Goal: Check status: Check status

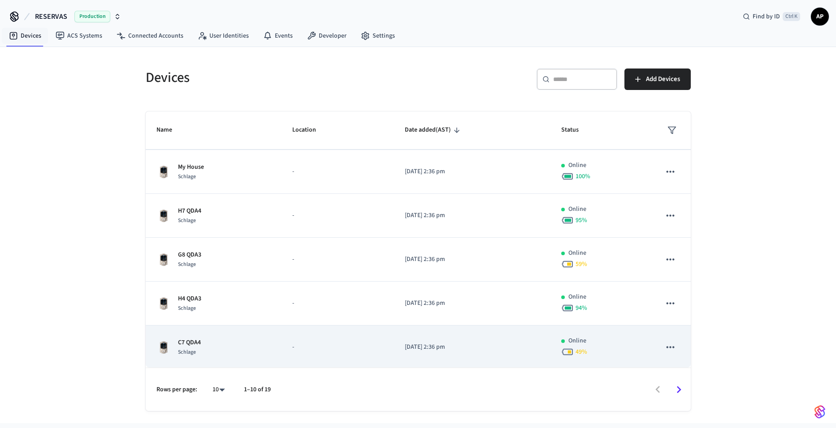
scroll to position [221, 0]
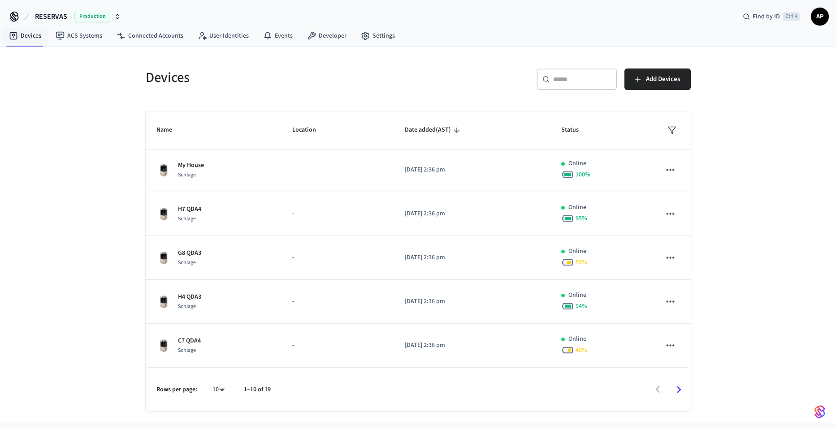
click at [217, 391] on body "RESERVAS Production Find by ID Ctrl K AP Devices ACS Systems Connected Accounts…" at bounding box center [418, 211] width 836 height 423
click at [216, 404] on li "All" at bounding box center [215, 402] width 24 height 24
type input "**"
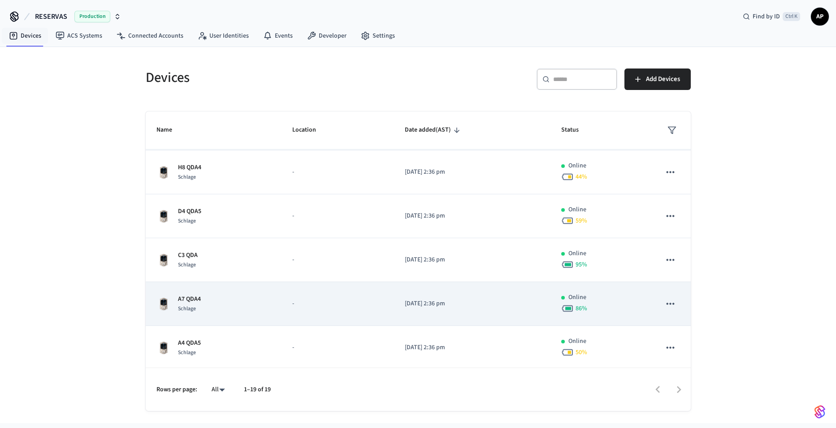
scroll to position [490, 0]
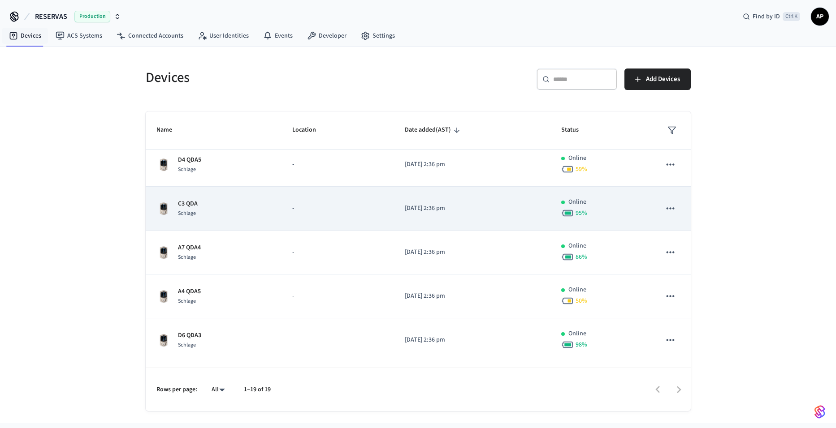
click at [196, 213] on div "Schlage" at bounding box center [188, 213] width 20 height 9
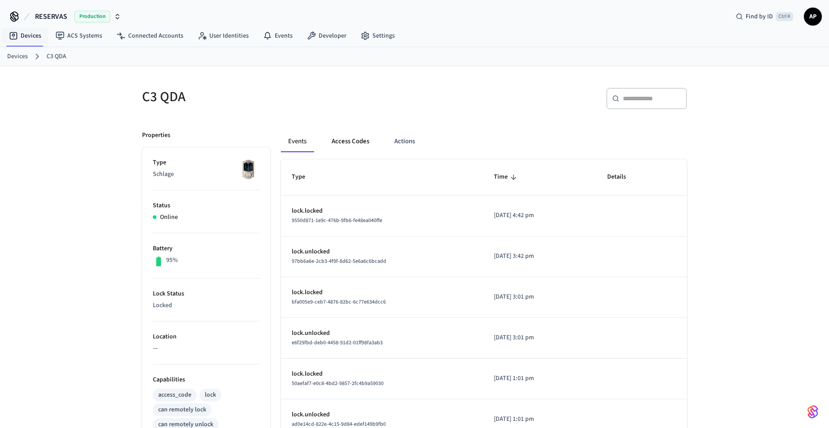
click at [349, 143] on button "Access Codes" at bounding box center [350, 142] width 52 height 22
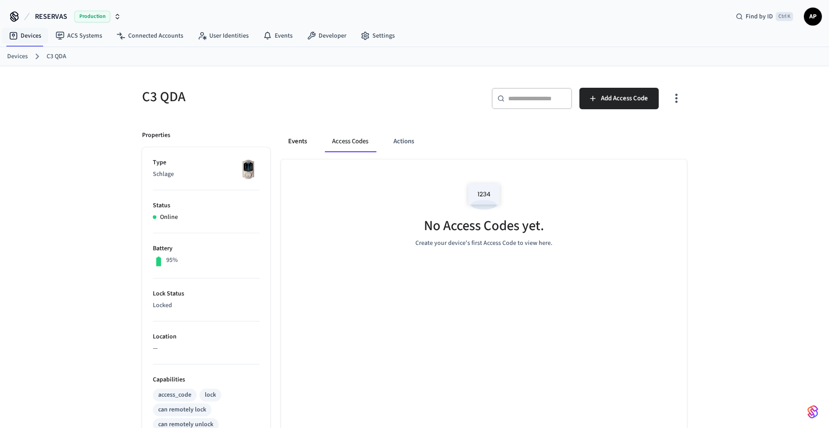
click at [299, 142] on button "Events" at bounding box center [297, 142] width 33 height 22
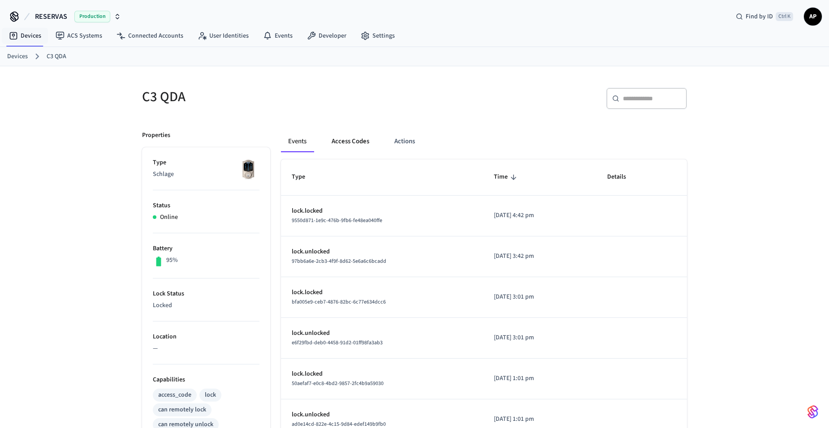
click at [346, 141] on button "Access Codes" at bounding box center [350, 142] width 52 height 22
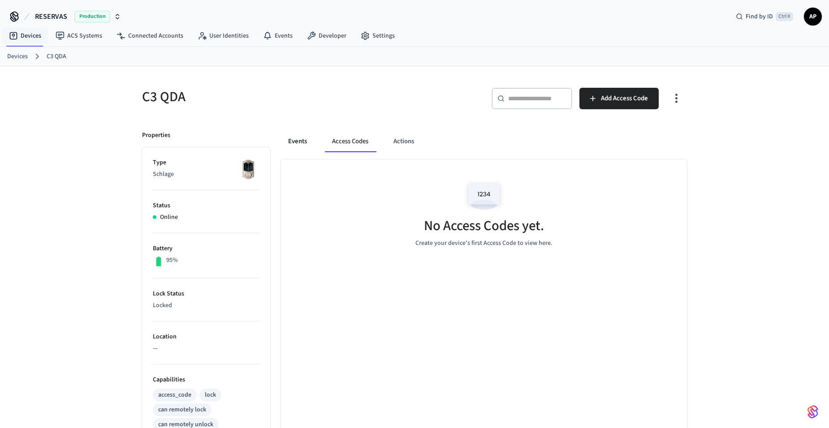
click at [296, 138] on button "Events" at bounding box center [297, 142] width 33 height 22
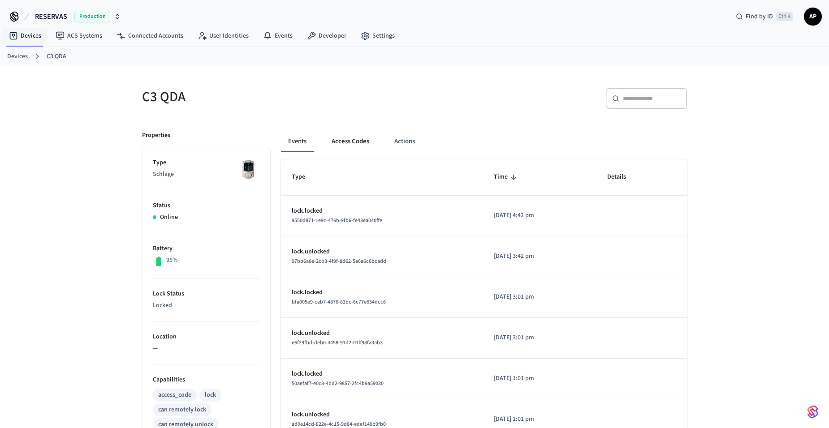
click at [346, 139] on button "Access Codes" at bounding box center [350, 142] width 52 height 22
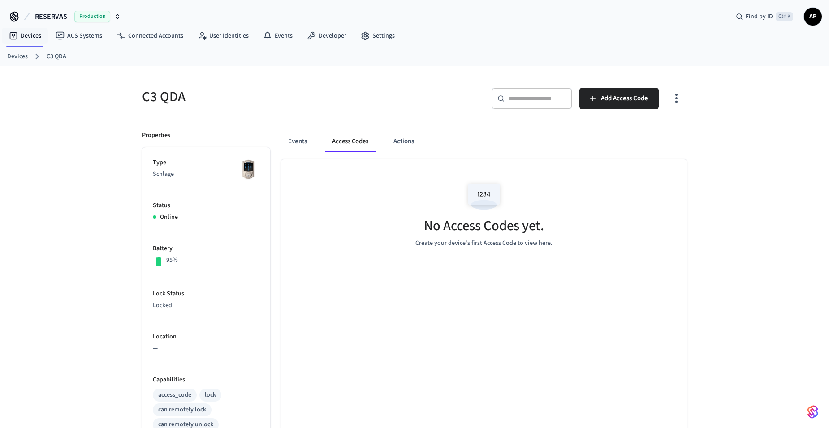
click at [2, 50] on div "Devices C3 QDA" at bounding box center [414, 56] width 829 height 19
click at [14, 55] on link "Devices" at bounding box center [17, 56] width 21 height 9
